Goal: Task Accomplishment & Management: Use online tool/utility

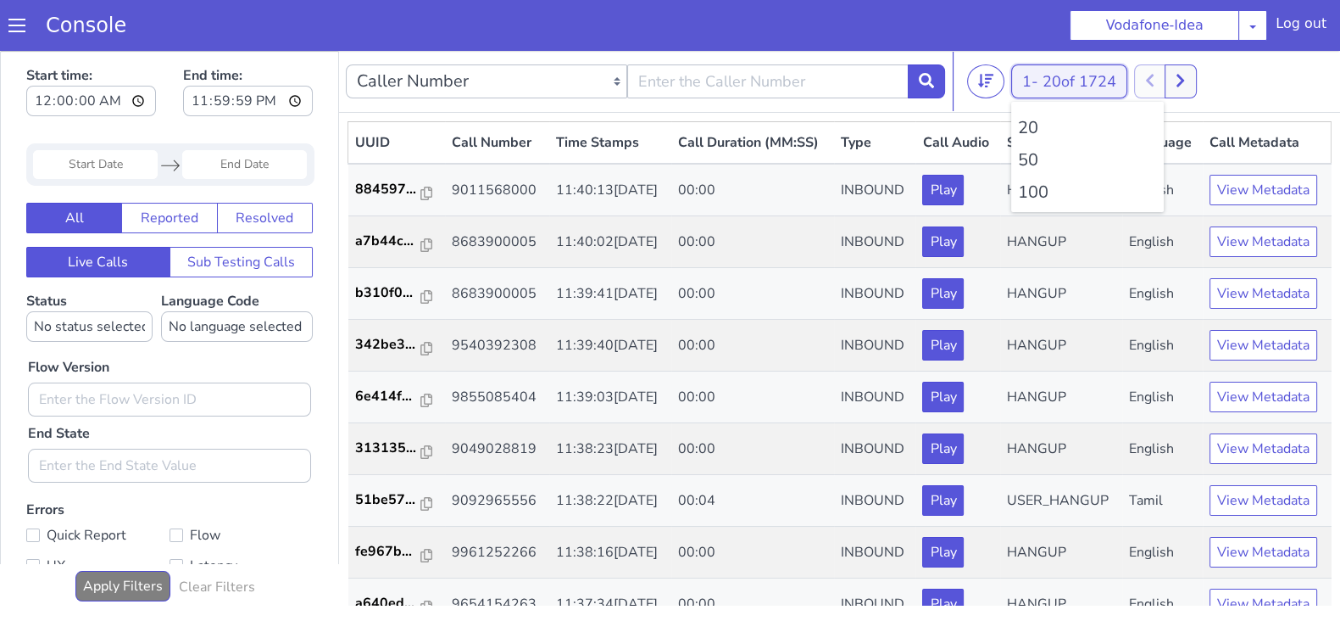
click at [1027, 82] on button "1 - 20 of 1724" at bounding box center [1069, 81] width 116 height 34
click at [1041, 192] on li "100" at bounding box center [1087, 192] width 139 height 25
click at [1195, 75] on icon at bounding box center [1189, 80] width 9 height 15
click at [1171, 74] on button at bounding box center [1177, 81] width 31 height 34
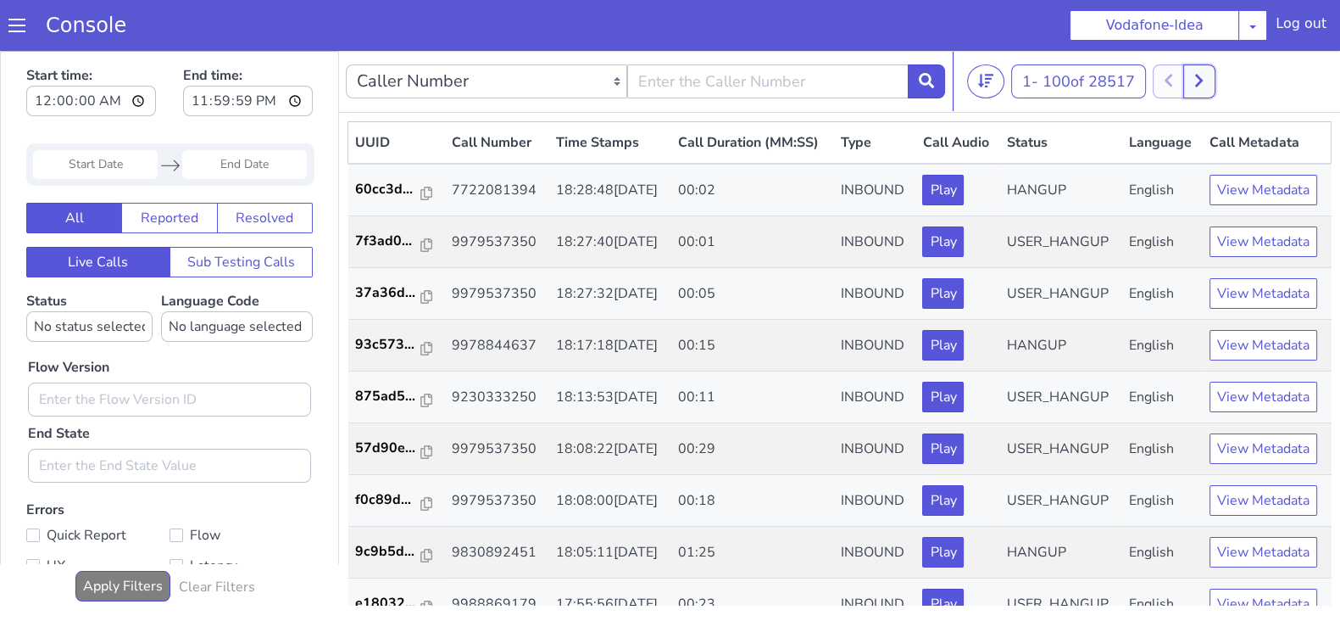
click at [1193, 73] on button at bounding box center [1199, 81] width 31 height 34
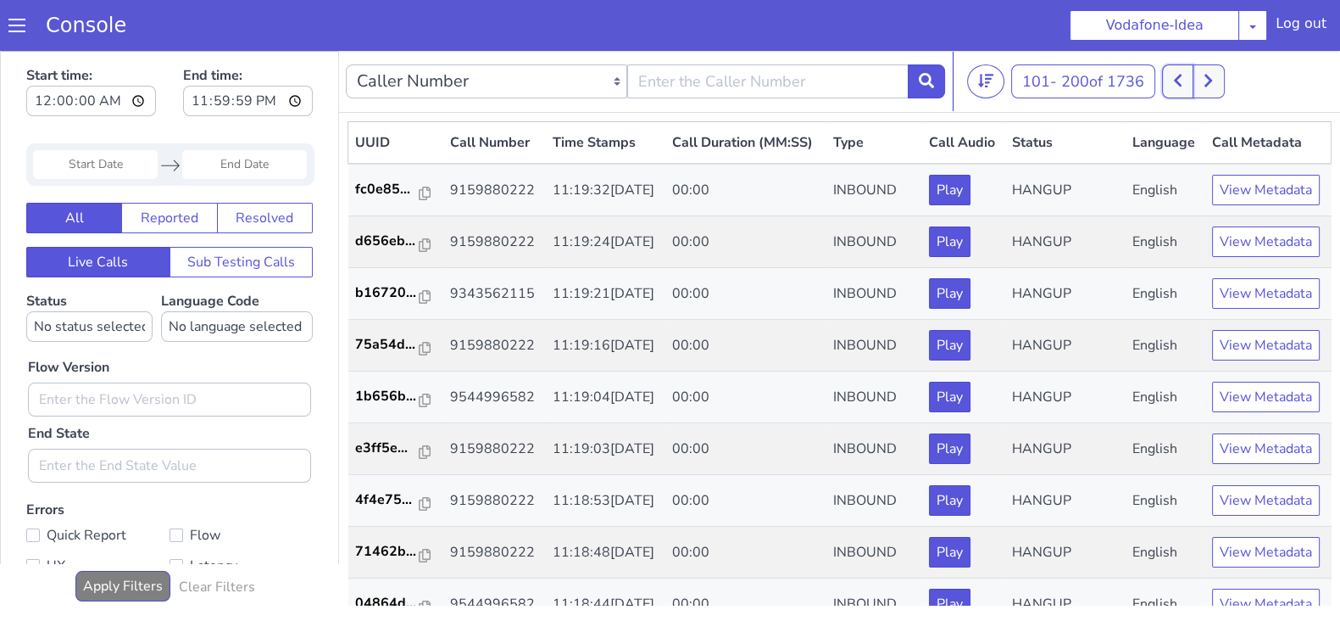
click at [1183, 73] on icon at bounding box center [1177, 80] width 9 height 15
click at [1184, 73] on button at bounding box center [1189, 81] width 31 height 34
drag, startPoint x: 1164, startPoint y: 76, endPoint x: 1184, endPoint y: 78, distance: 19.6
click at [1184, 78] on div "101 - 200 of 1736 20 50 100" at bounding box center [1150, 81] width 366 height 34
click at [1183, 78] on icon at bounding box center [1177, 80] width 9 height 15
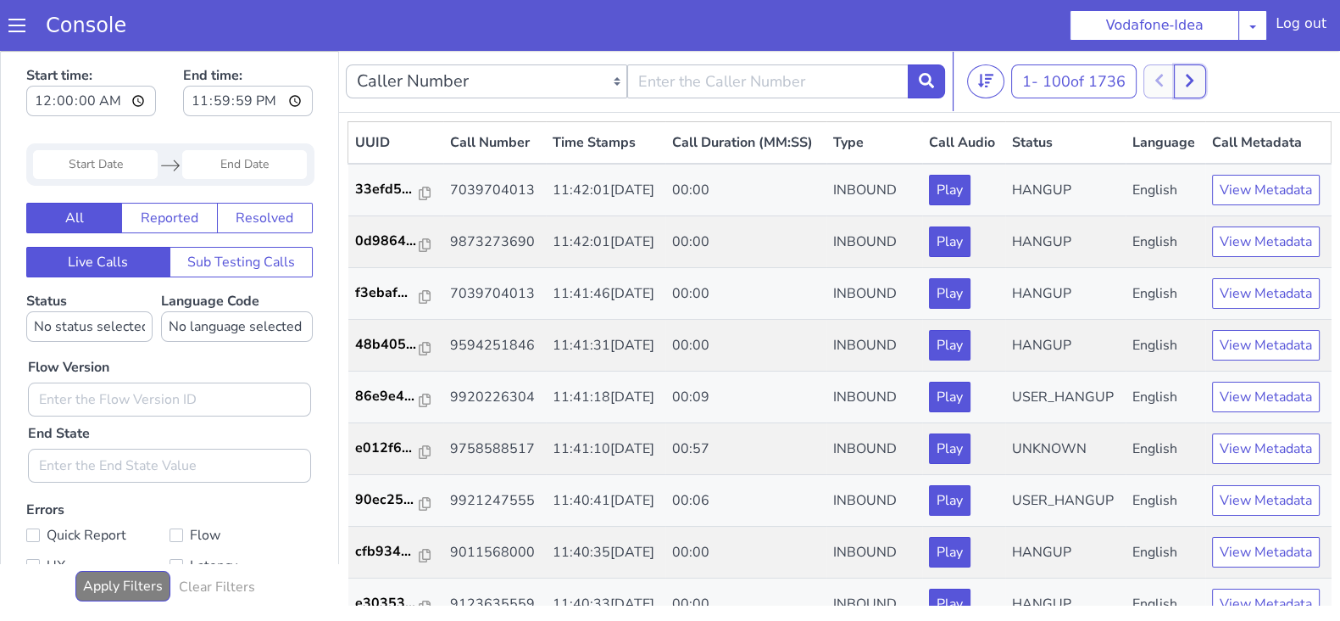
click at [1195, 77] on icon at bounding box center [1189, 80] width 9 height 15
click at [1179, 71] on button at bounding box center [1177, 81] width 31 height 34
click at [1179, 70] on button at bounding box center [1189, 81] width 31 height 34
click at [1170, 74] on button at bounding box center [1177, 81] width 31 height 34
click at [1195, 83] on icon at bounding box center [1189, 80] width 9 height 15
